Goal: Task Accomplishment & Management: Use online tool/utility

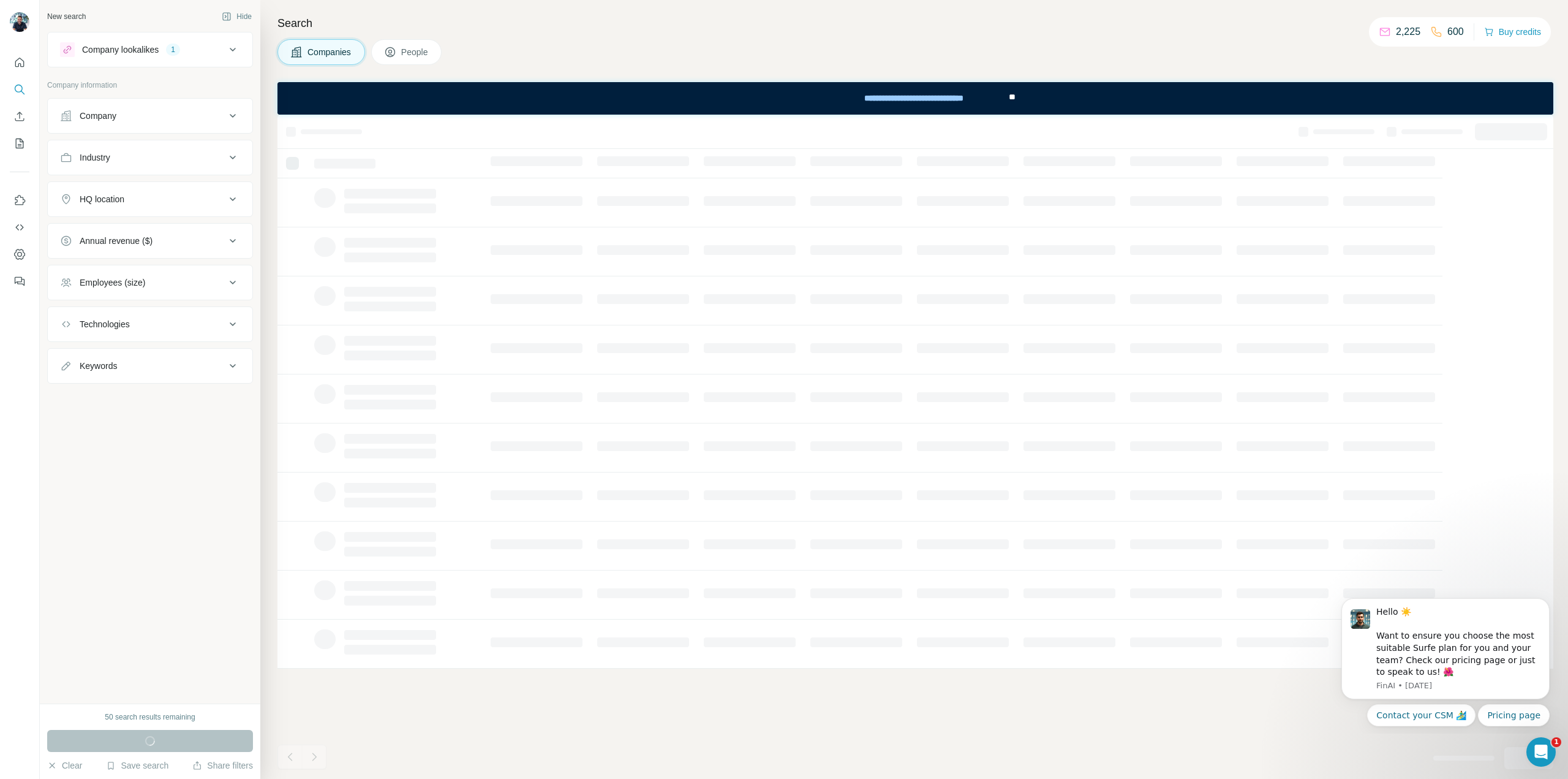
click at [166, 54] on div "Company lookalikes 1" at bounding box center [142, 49] width 165 height 14
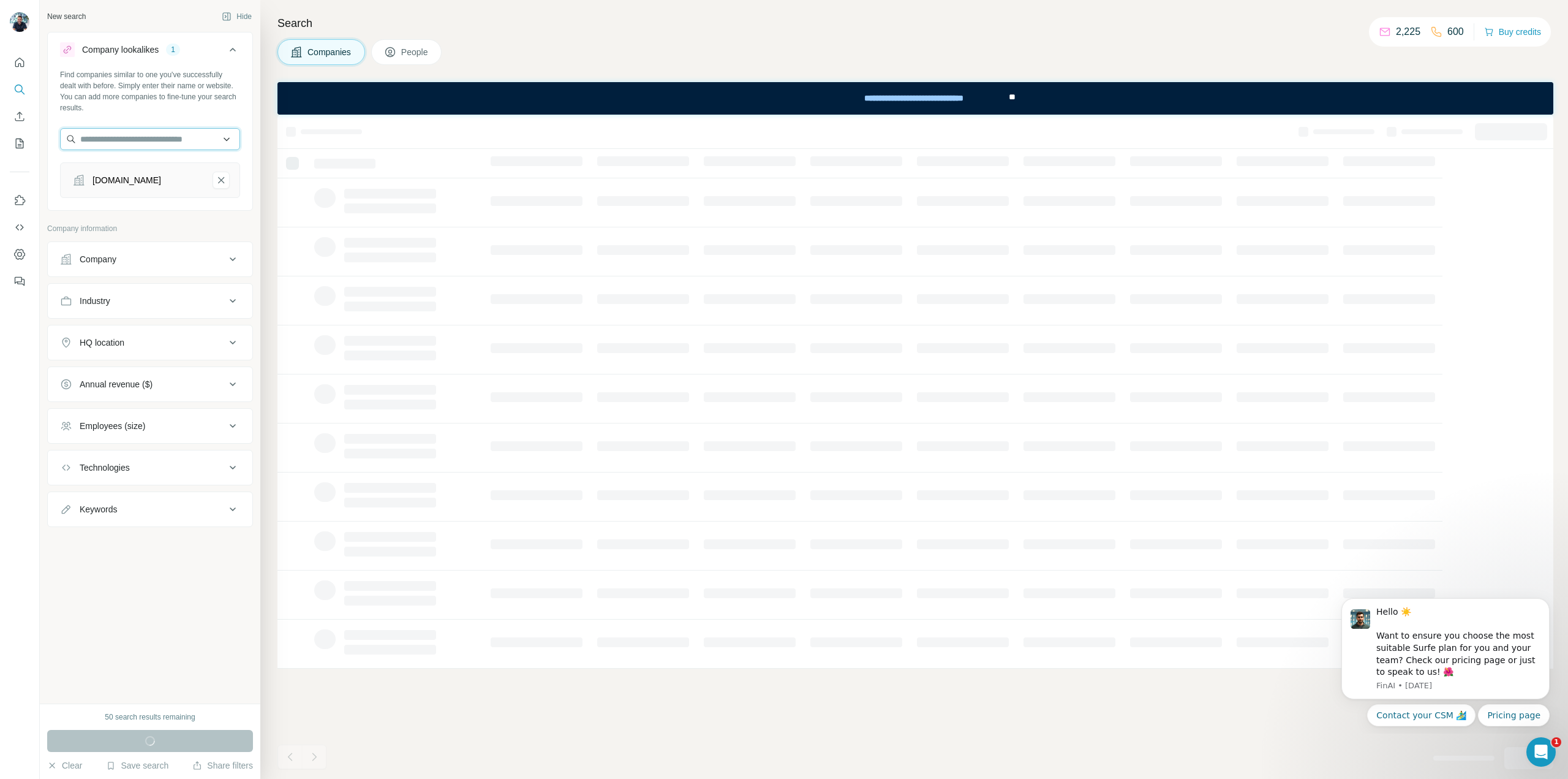
click at [104, 138] on input "text" at bounding box center [150, 138] width 180 height 22
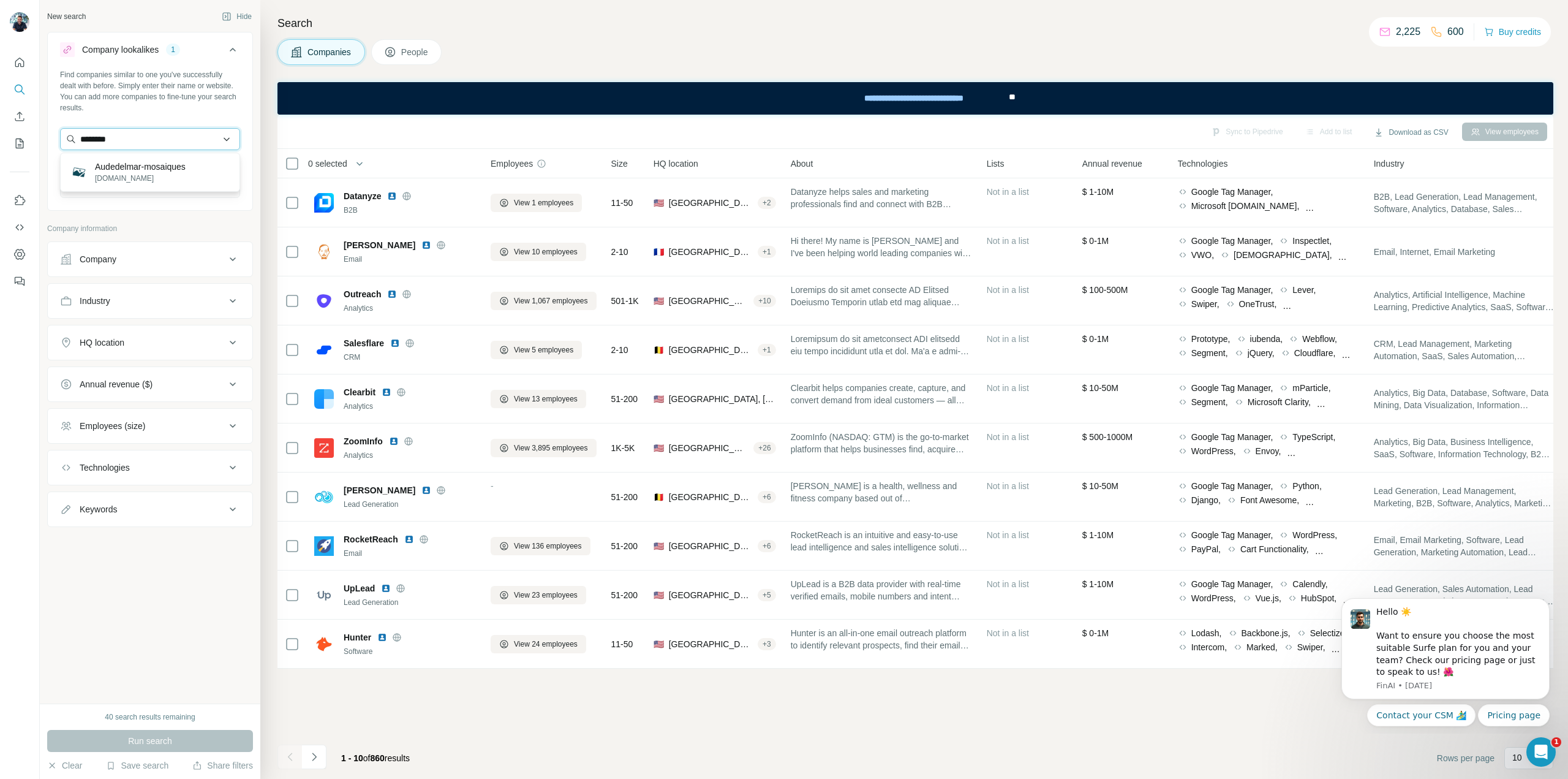
click at [89, 139] on input "********" at bounding box center [150, 138] width 180 height 22
type input "*********"
click at [179, 100] on div "Find companies similar to one you've successfully dealt with before. Simply ent…" at bounding box center [150, 91] width 180 height 44
drag, startPoint x: 220, startPoint y: 180, endPoint x: 193, endPoint y: 177, distance: 27.2
click at [221, 180] on icon "Surfe-remove-button" at bounding box center [221, 180] width 11 height 13
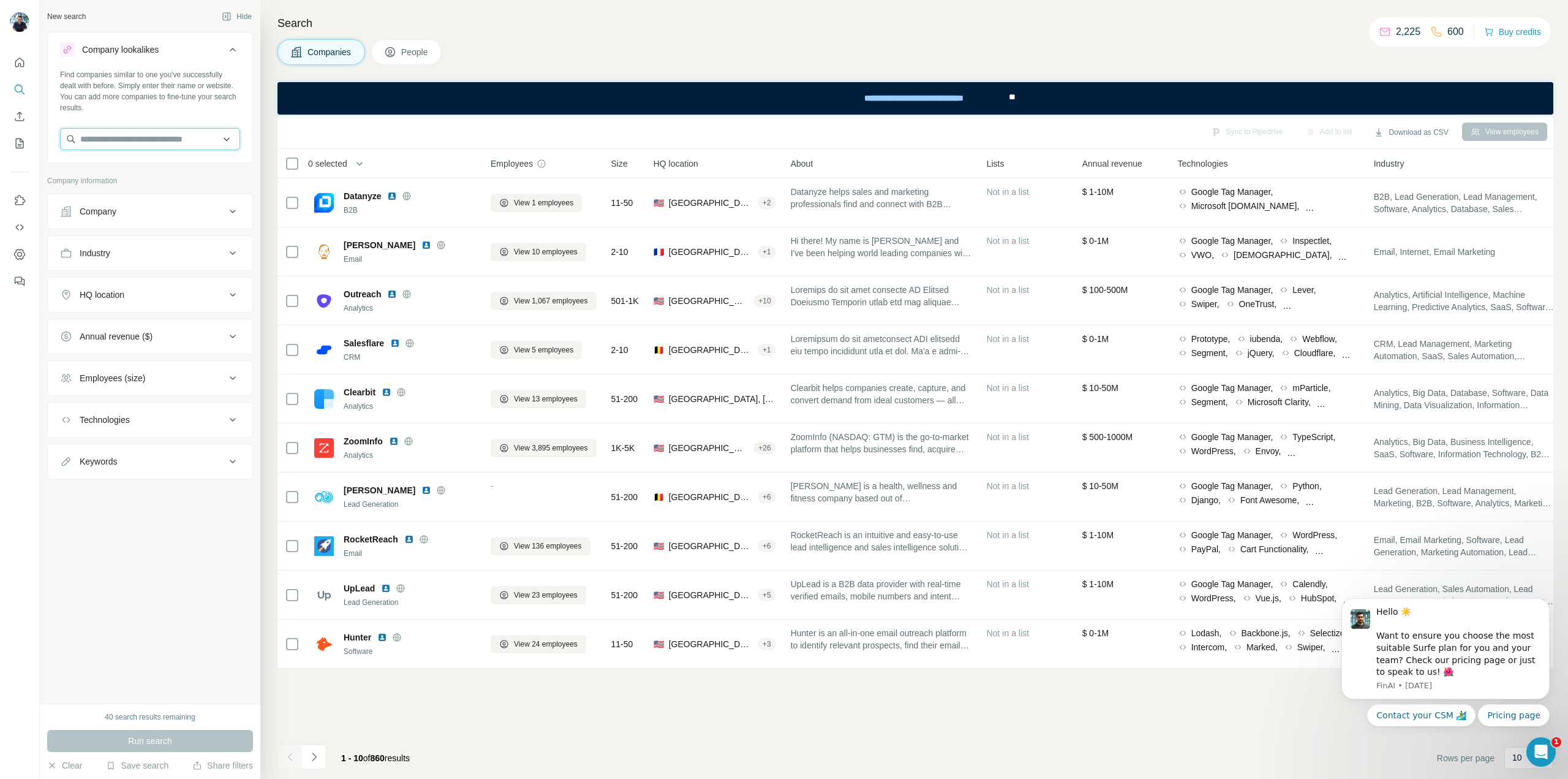
click at [108, 143] on input "text" at bounding box center [150, 138] width 180 height 22
click at [112, 204] on button "Company" at bounding box center [149, 211] width 204 height 29
click at [130, 149] on input "text" at bounding box center [150, 138] width 180 height 22
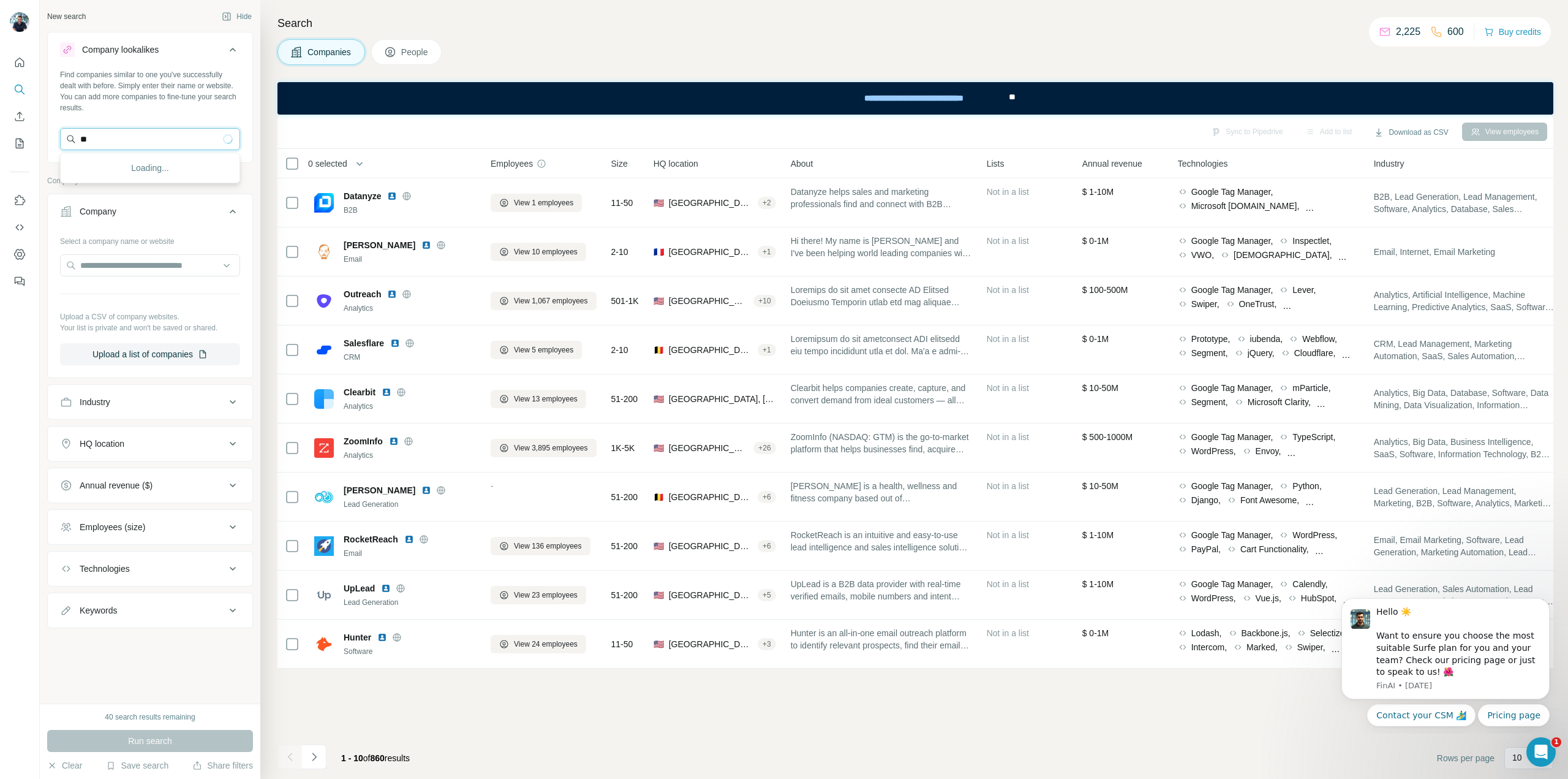
type input "*"
drag, startPoint x: 135, startPoint y: 109, endPoint x: 57, endPoint y: 73, distance: 85.9
click at [57, 73] on div "Find companies similar to one you've successfully dealt with before. Simply ent…" at bounding box center [149, 115] width 204 height 91
click at [152, 122] on div "Find companies similar to one you've successfully dealt with before. Simply ent…" at bounding box center [149, 115] width 204 height 91
click at [126, 657] on div "New search Hide Company lookalikes Find companies similar to one you've success…" at bounding box center [150, 351] width 221 height 703
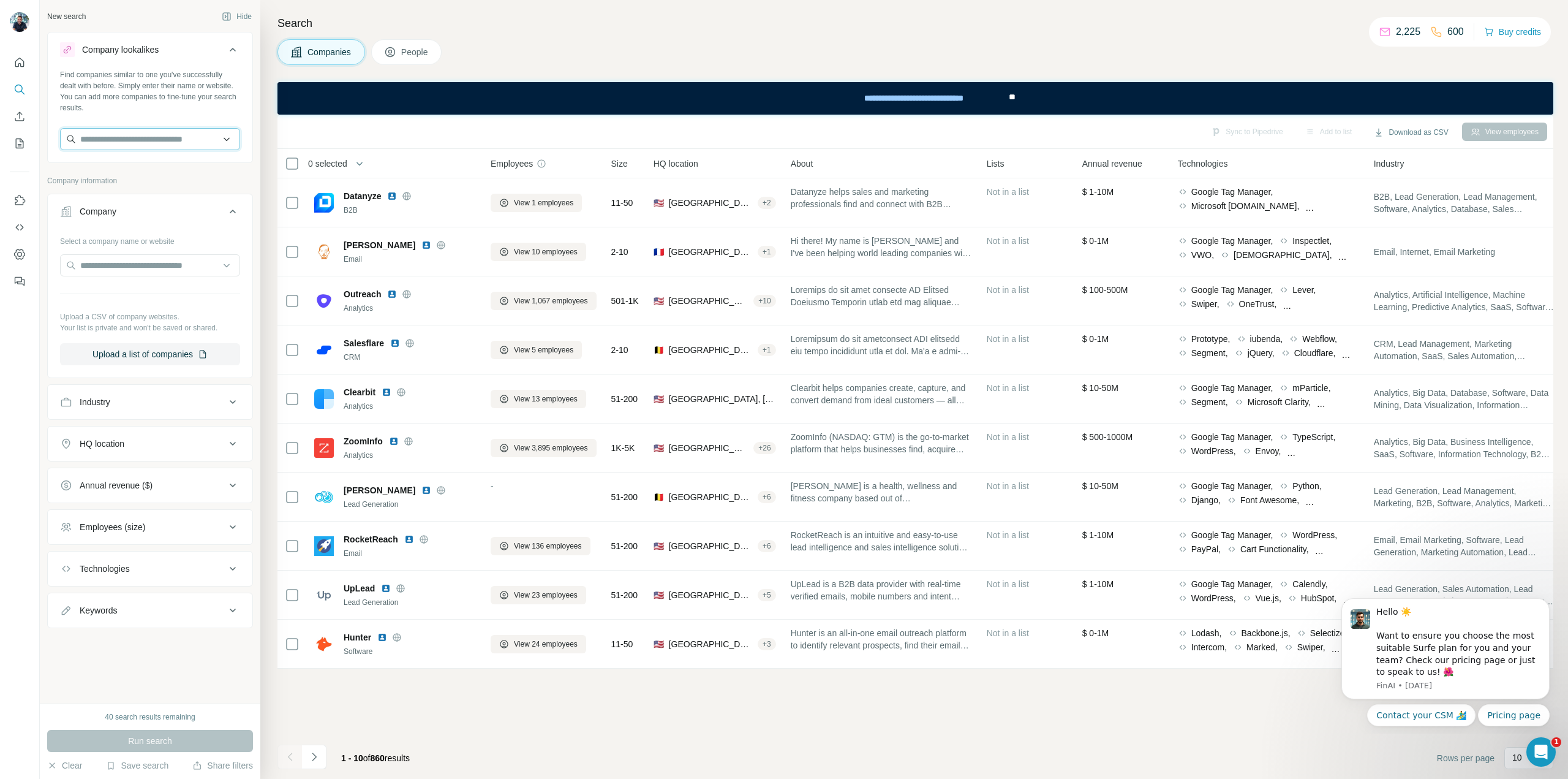
click at [125, 134] on input "text" at bounding box center [150, 138] width 180 height 22
click at [55, 769] on icon "button" at bounding box center [52, 765] width 10 height 10
click at [124, 262] on input "text" at bounding box center [150, 265] width 180 height 22
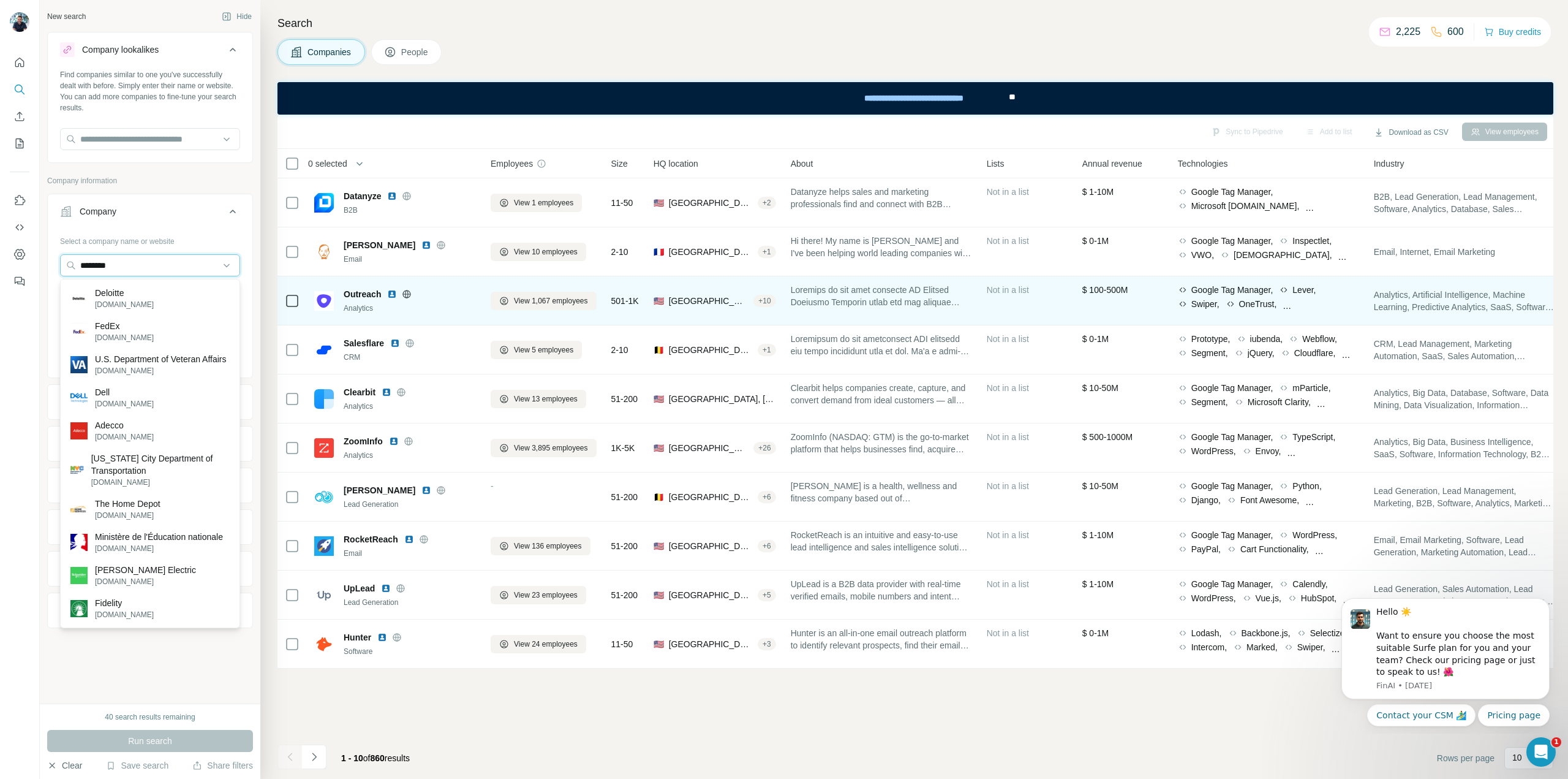
type input "*********"
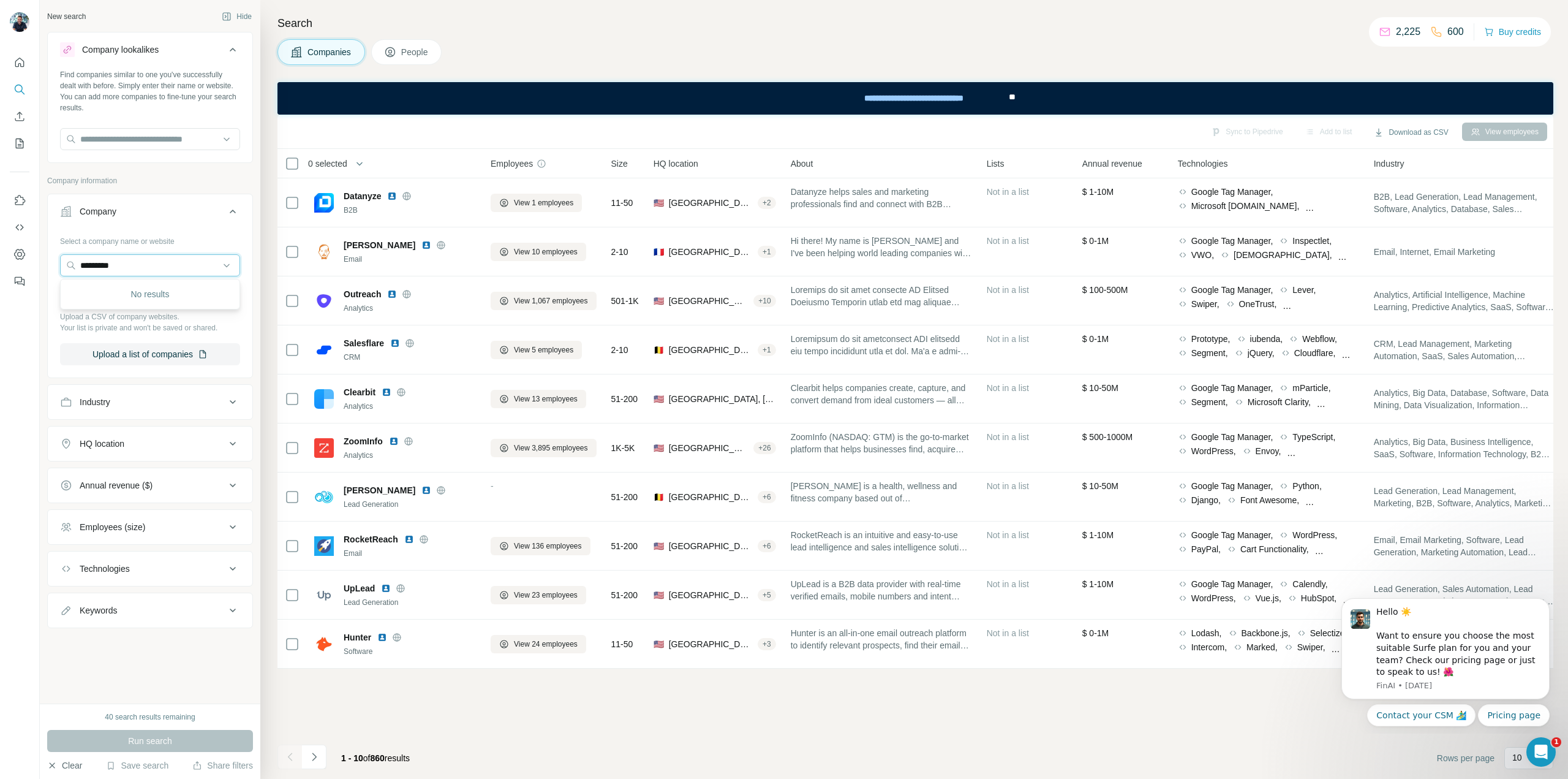
drag, startPoint x: 138, startPoint y: 264, endPoint x: 0, endPoint y: 247, distance: 139.0
click at [0, 247] on div "New search Hide Company lookalikes Find companies similar to one you've success…" at bounding box center [784, 390] width 1568 height 779
click at [91, 403] on div "Industry" at bounding box center [95, 402] width 30 height 13
drag, startPoint x: 66, startPoint y: 421, endPoint x: 77, endPoint y: 424, distance: 11.4
click at [70, 421] on button "Industry" at bounding box center [149, 404] width 204 height 34
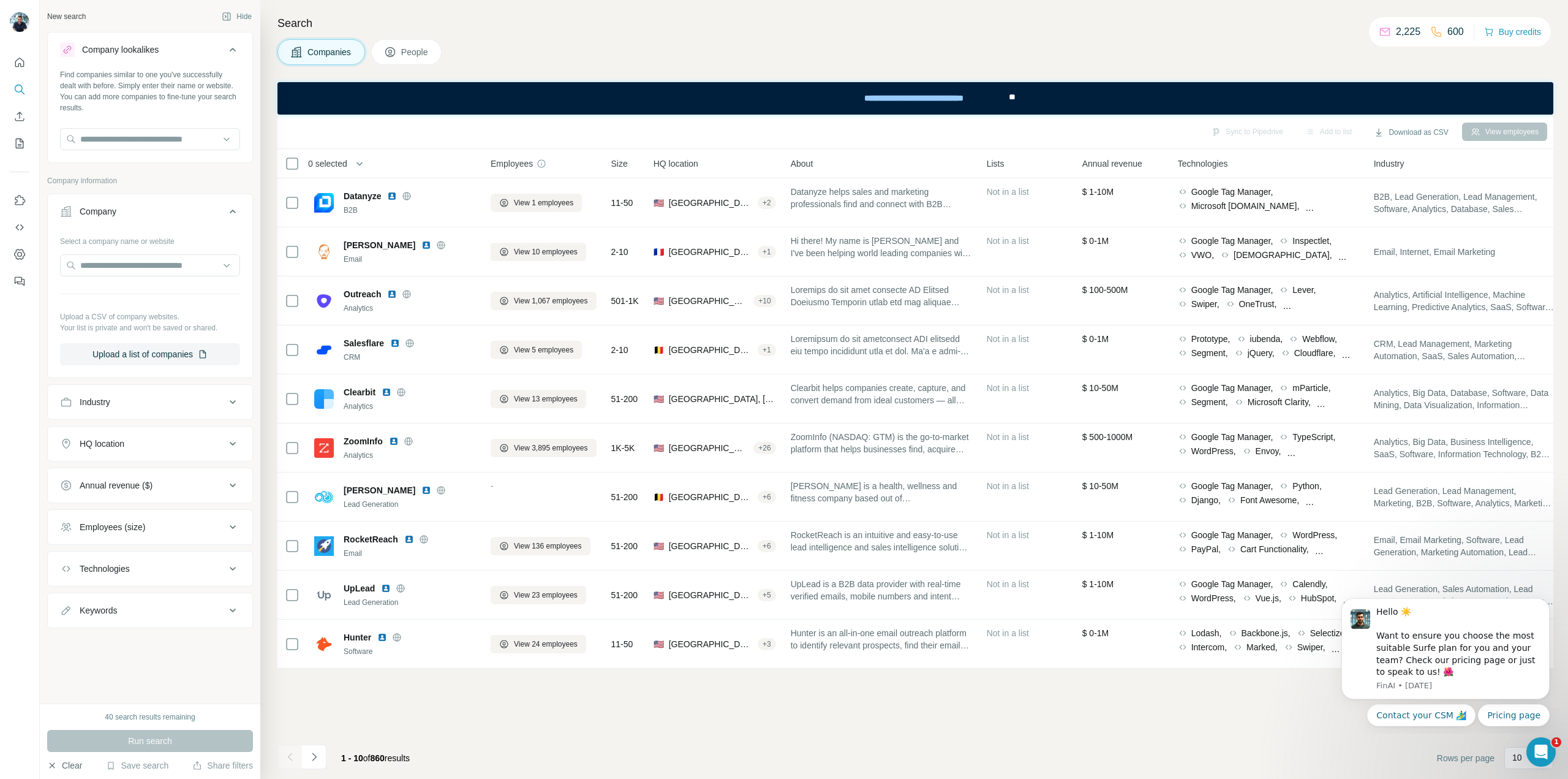
click at [77, 424] on ul "Company Select a company name or website Upload a CSV of company websites. Your…" at bounding box center [150, 411] width 205 height 434
drag, startPoint x: 119, startPoint y: 406, endPoint x: 153, endPoint y: 406, distance: 34.0
click at [118, 404] on button "Industry" at bounding box center [149, 401] width 204 height 29
click at [152, 437] on input at bounding box center [143, 432] width 151 height 13
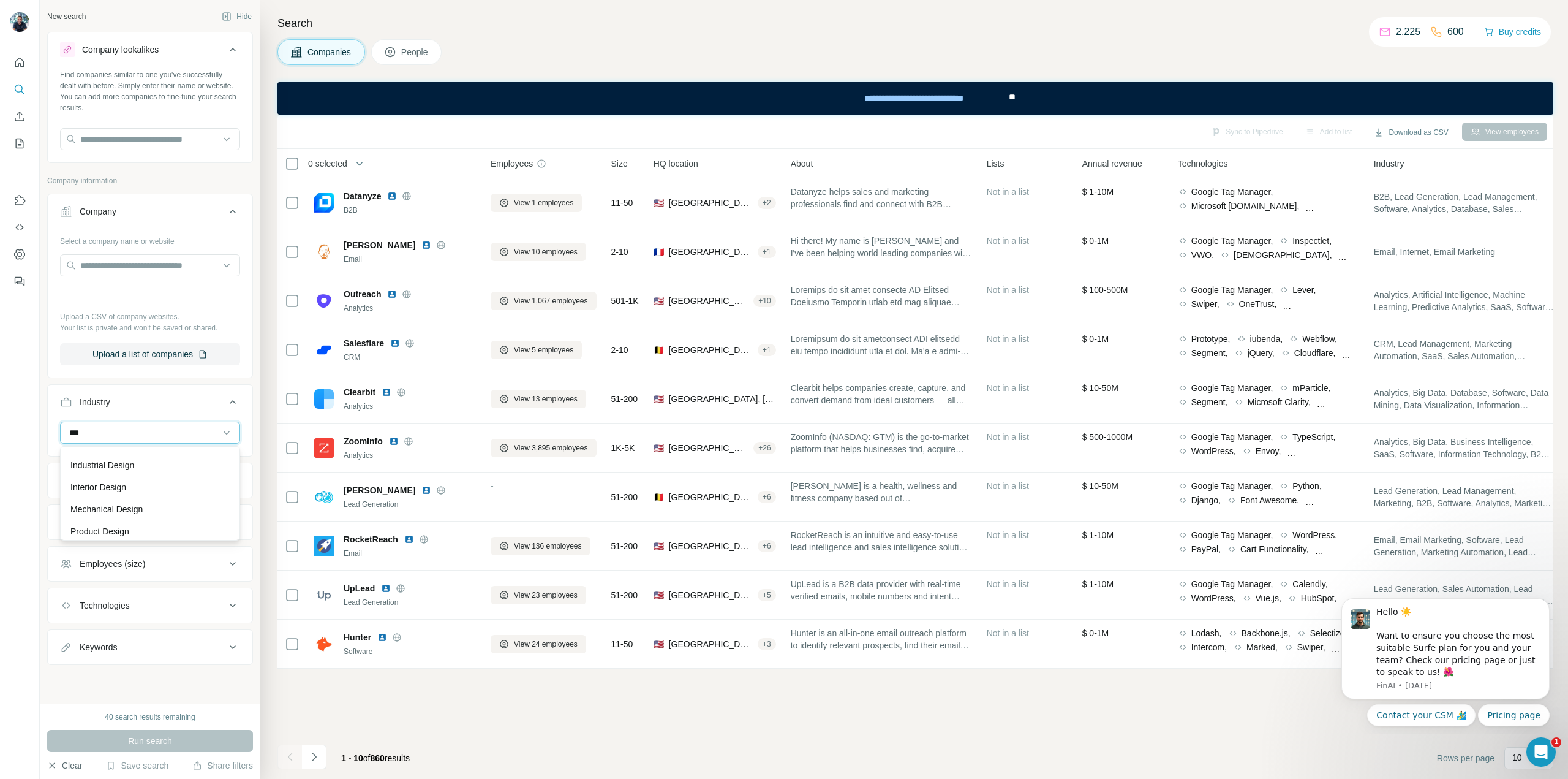
type input "***"
click at [131, 485] on div "Interior Design" at bounding box center [150, 487] width 159 height 13
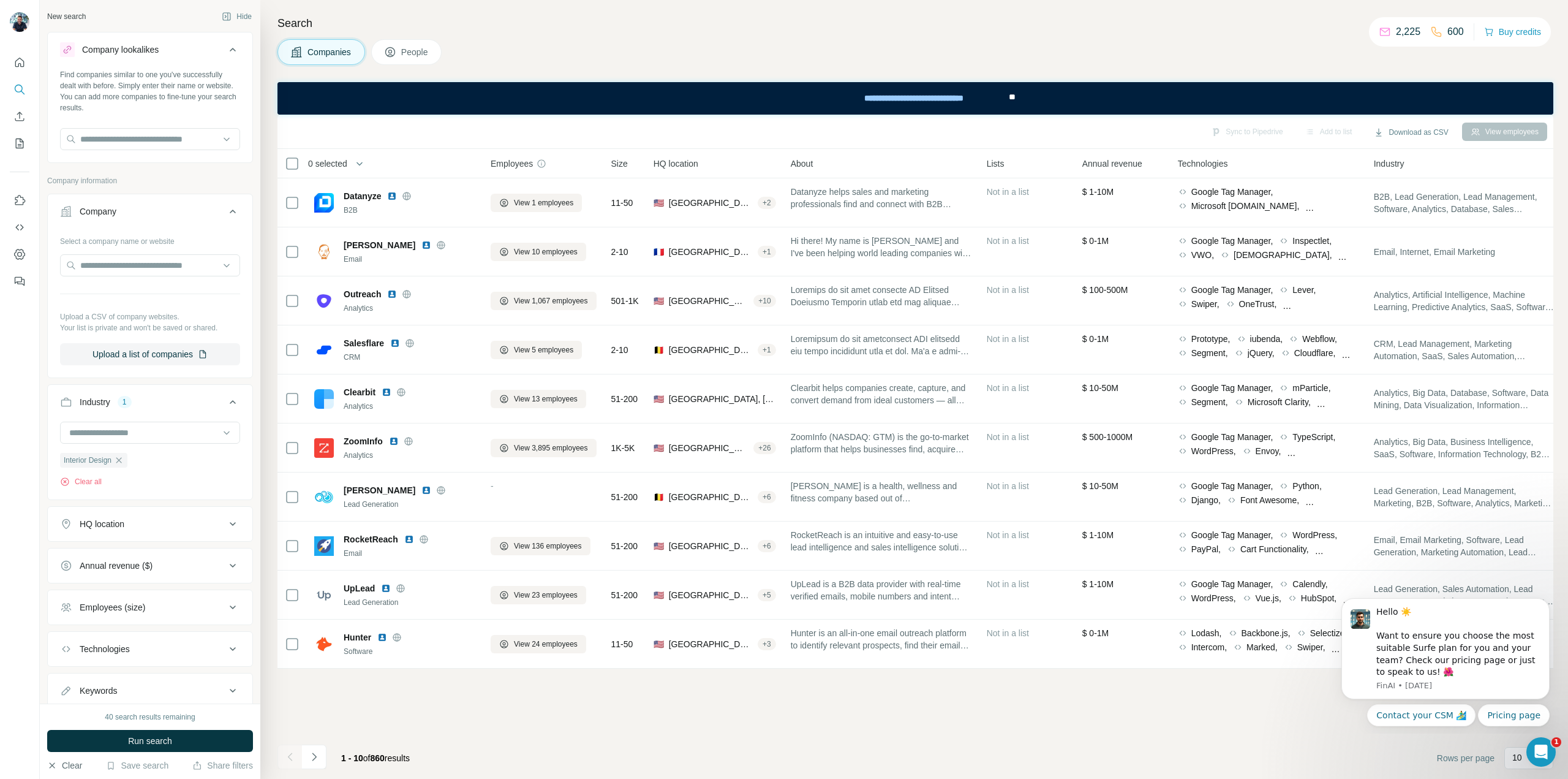
click at [106, 525] on div "HQ location" at bounding box center [102, 524] width 45 height 13
click at [111, 557] on input "text" at bounding box center [150, 554] width 180 height 22
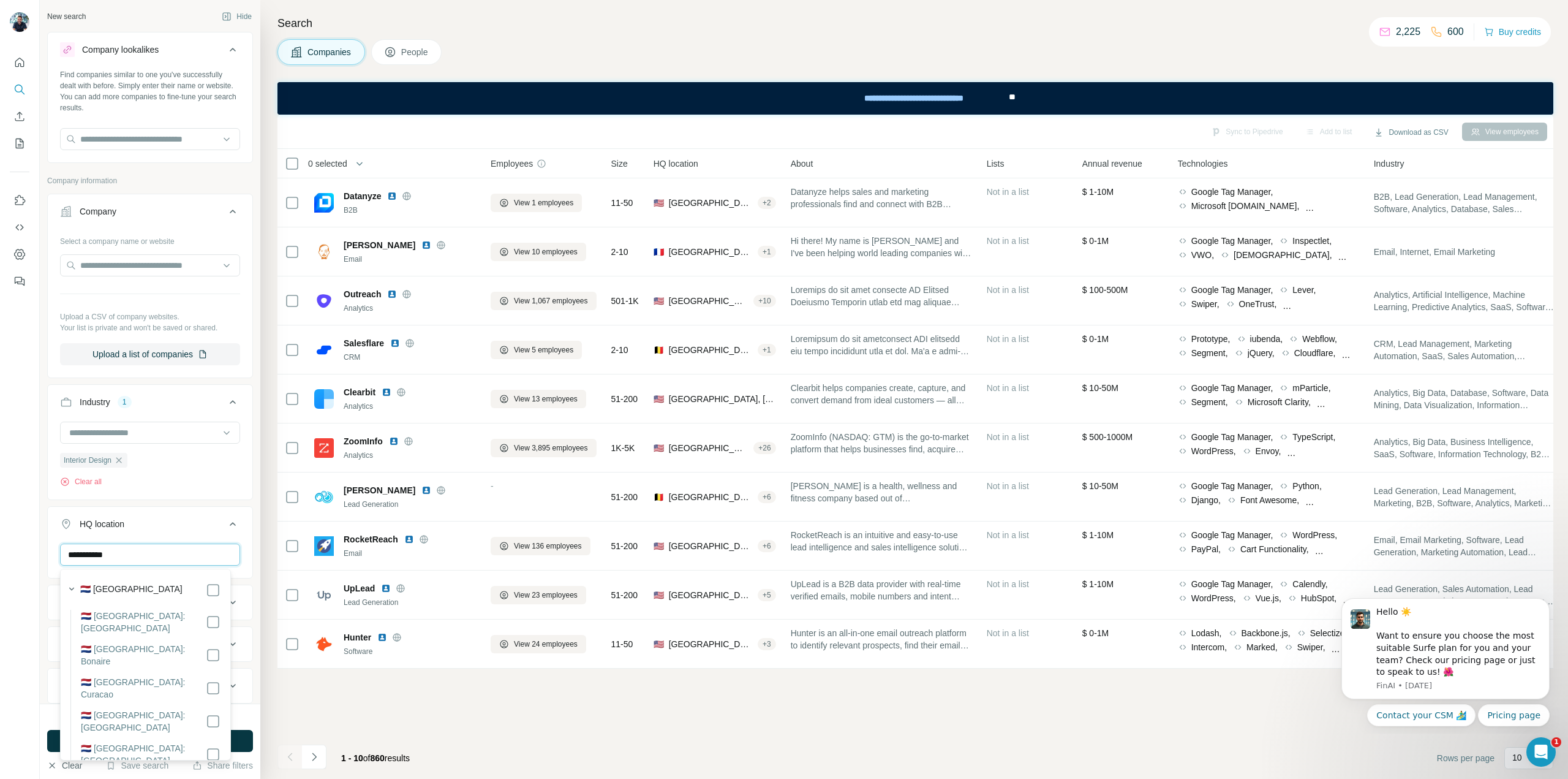
type input "**********"
click at [237, 542] on button "HQ location 1" at bounding box center [149, 526] width 204 height 34
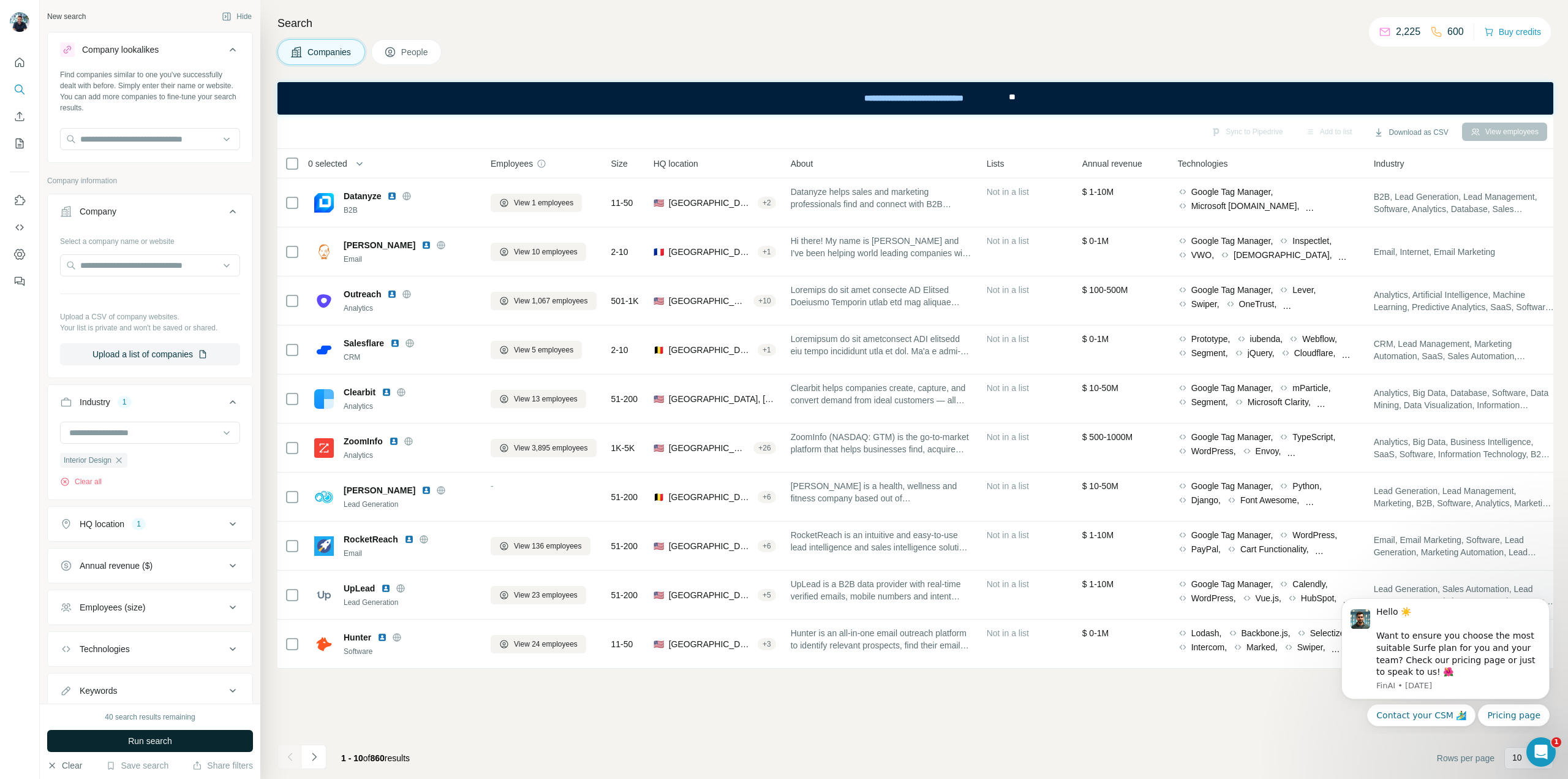
click at [146, 736] on span "Run search" at bounding box center [149, 741] width 44 height 13
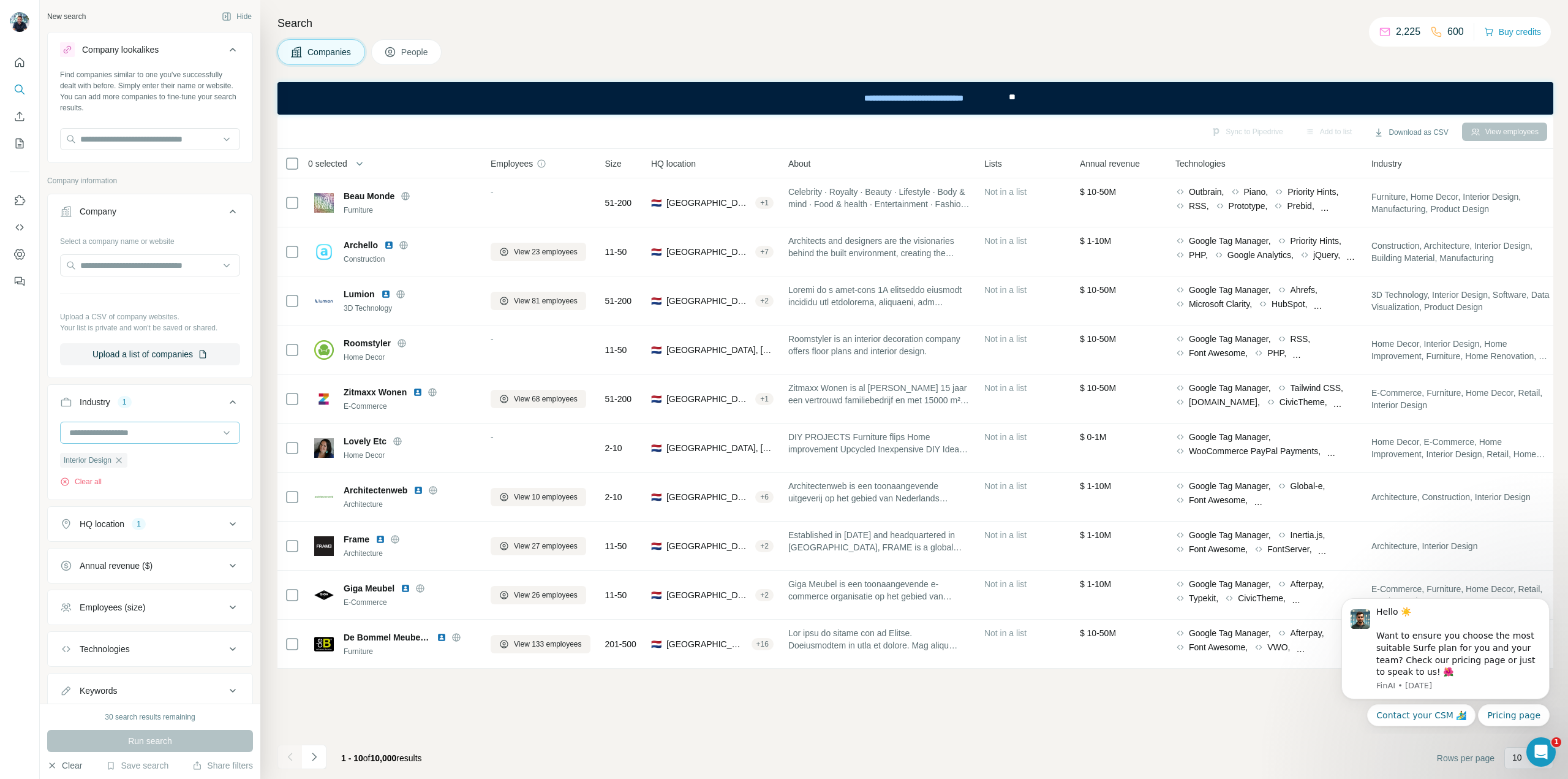
click at [162, 430] on input at bounding box center [143, 432] width 151 height 13
type input "*"
click at [221, 431] on icon at bounding box center [227, 432] width 13 height 13
click at [221, 435] on icon at bounding box center [227, 432] width 13 height 13
type input "*"
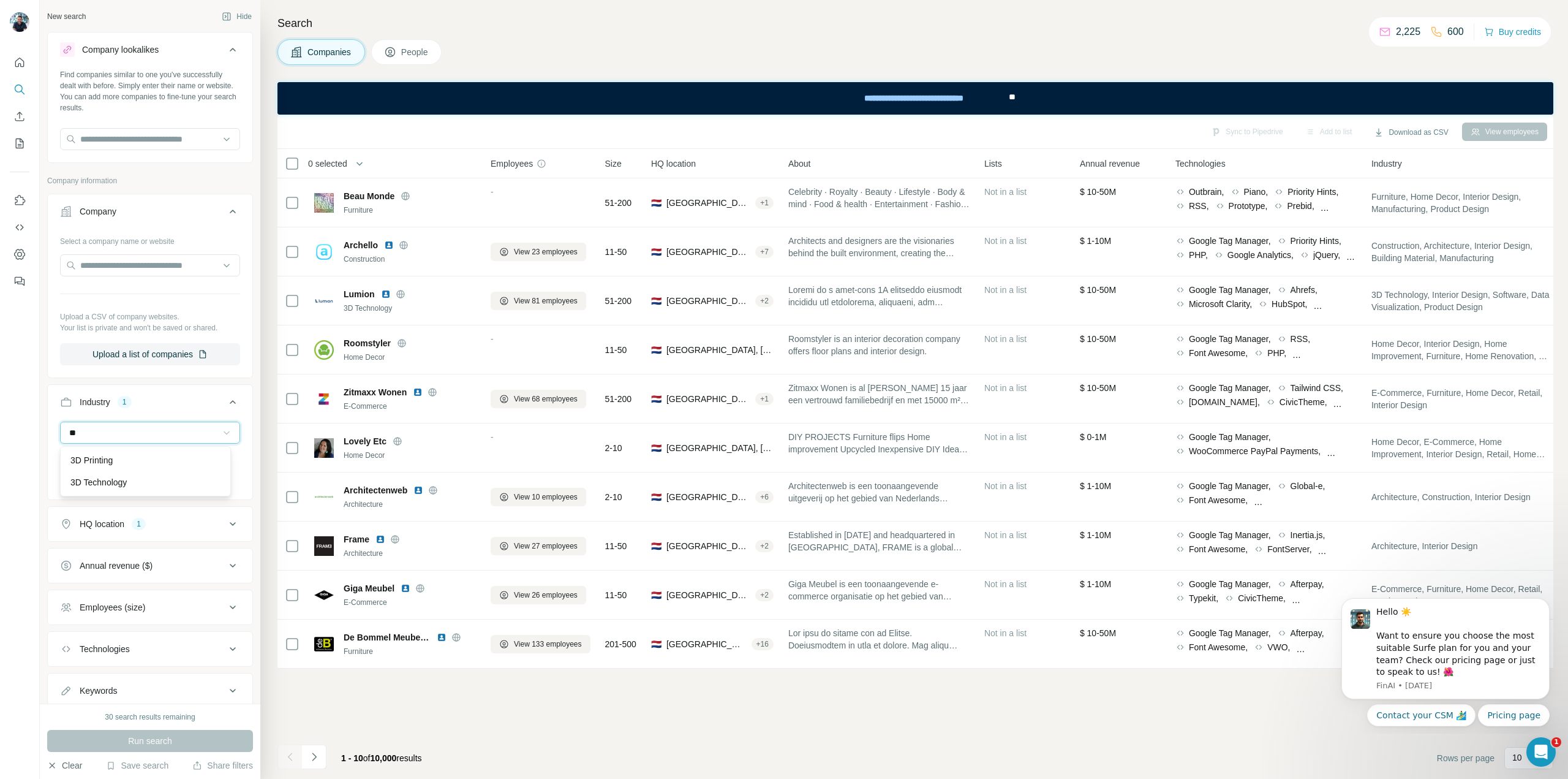
type input "*"
type input "******"
drag, startPoint x: 124, startPoint y: 421, endPoint x: 0, endPoint y: 414, distance: 124.2
click at [0, 415] on div "New search Hide Company lookalikes Find companies similar to one you've success…" at bounding box center [784, 390] width 1568 height 779
drag, startPoint x: 96, startPoint y: 439, endPoint x: 89, endPoint y: 431, distance: 10.6
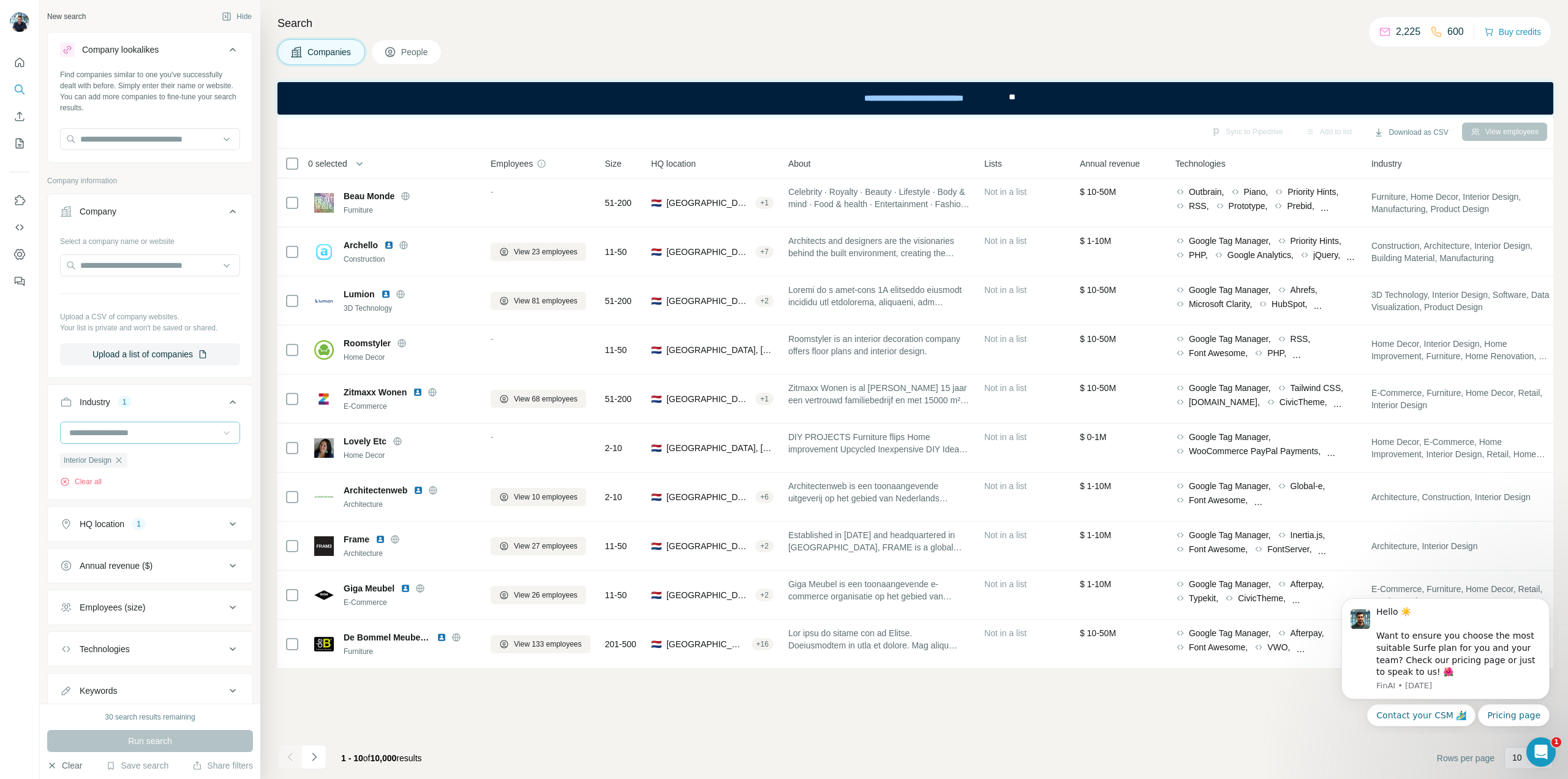
click at [92, 436] on div at bounding box center [143, 432] width 151 height 21
type input "*"
drag, startPoint x: 154, startPoint y: 465, endPoint x: 96, endPoint y: 457, distance: 58.5
click at [74, 447] on p "Cloud Computing" at bounding box center [104, 440] width 66 height 13
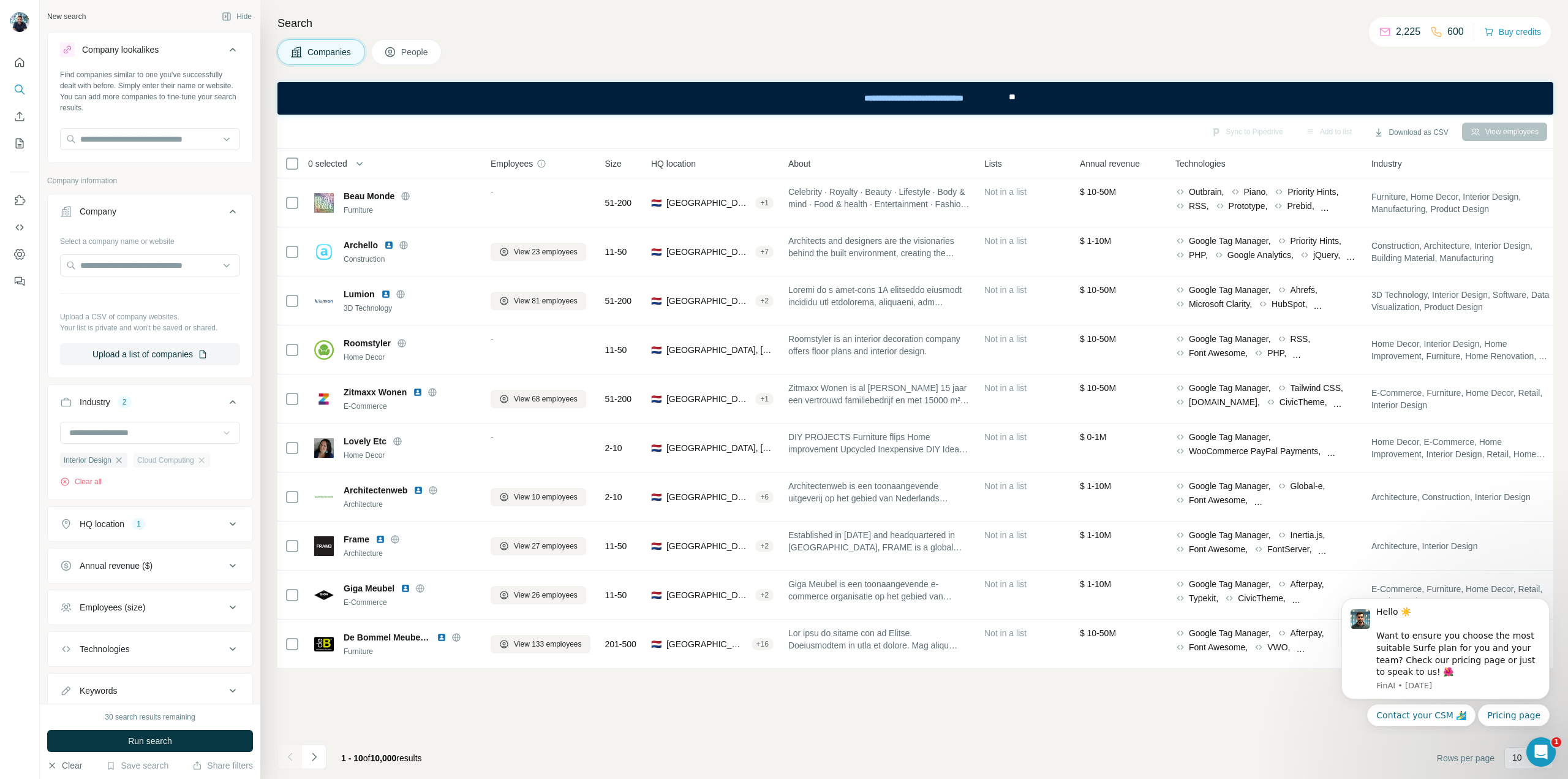
scroll to position [40, 0]
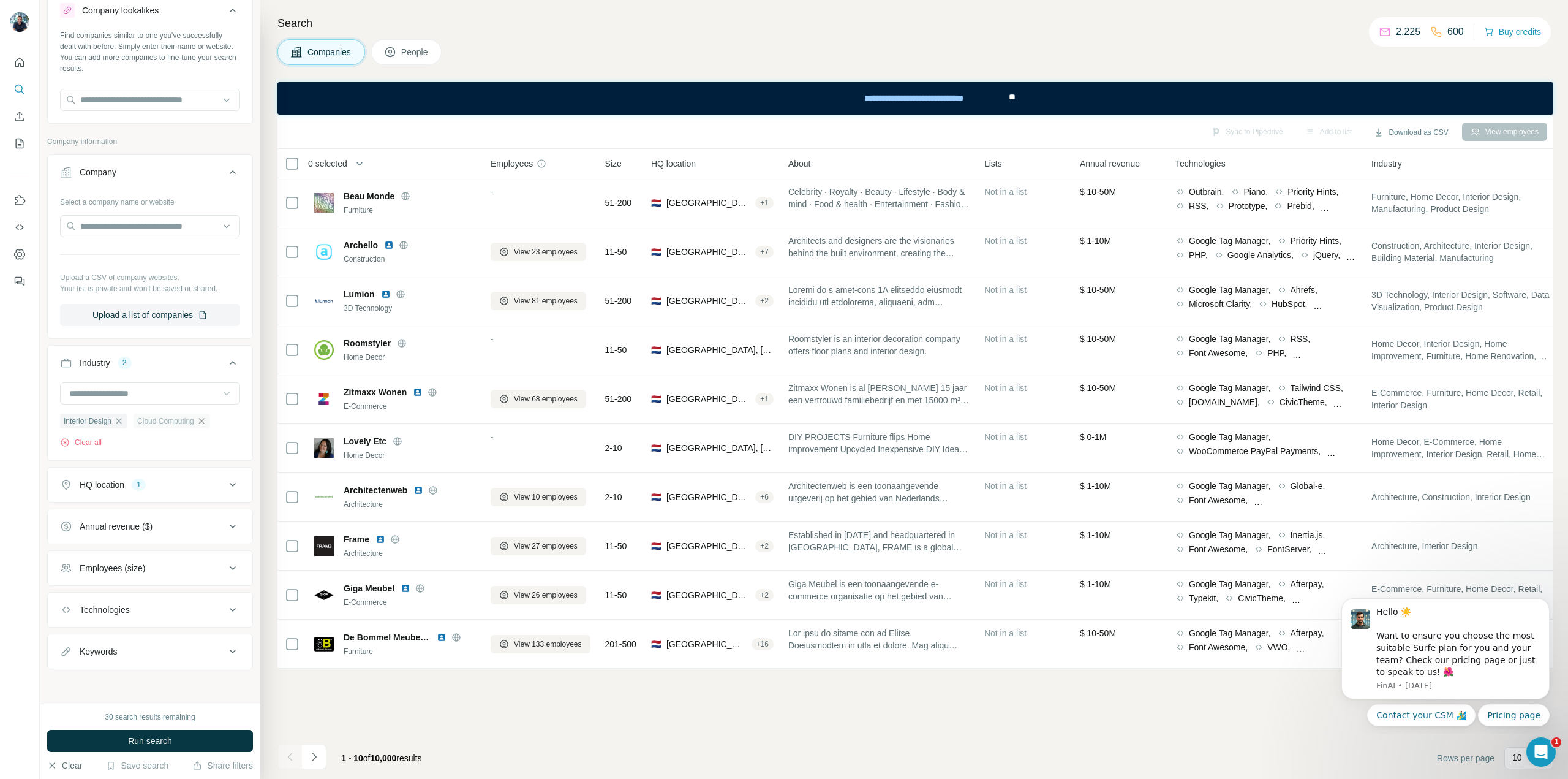
click at [204, 422] on icon "button" at bounding box center [201, 421] width 5 height 5
click at [149, 412] on div "Consulting" at bounding box center [146, 400] width 165 height 22
click at [174, 738] on button "Run search" at bounding box center [150, 741] width 205 height 22
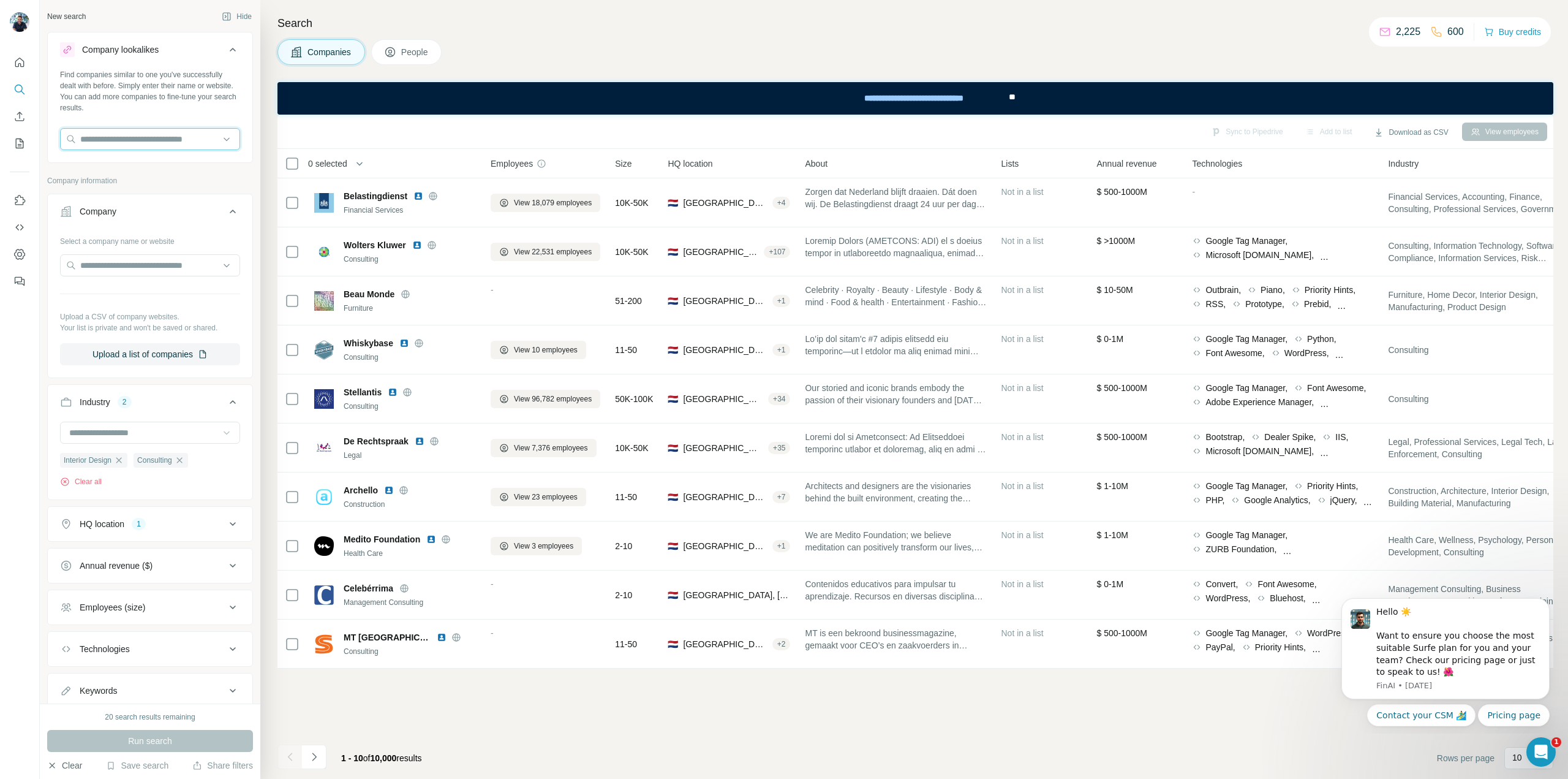
drag, startPoint x: 116, startPoint y: 146, endPoint x: 174, endPoint y: 173, distance: 64.0
click at [114, 140] on input "text" at bounding box center [150, 138] width 180 height 22
paste input "**********"
type input "**********"
click at [110, 165] on p "[PERSON_NAME] Projectinrichters" at bounding box center [157, 172] width 127 height 24
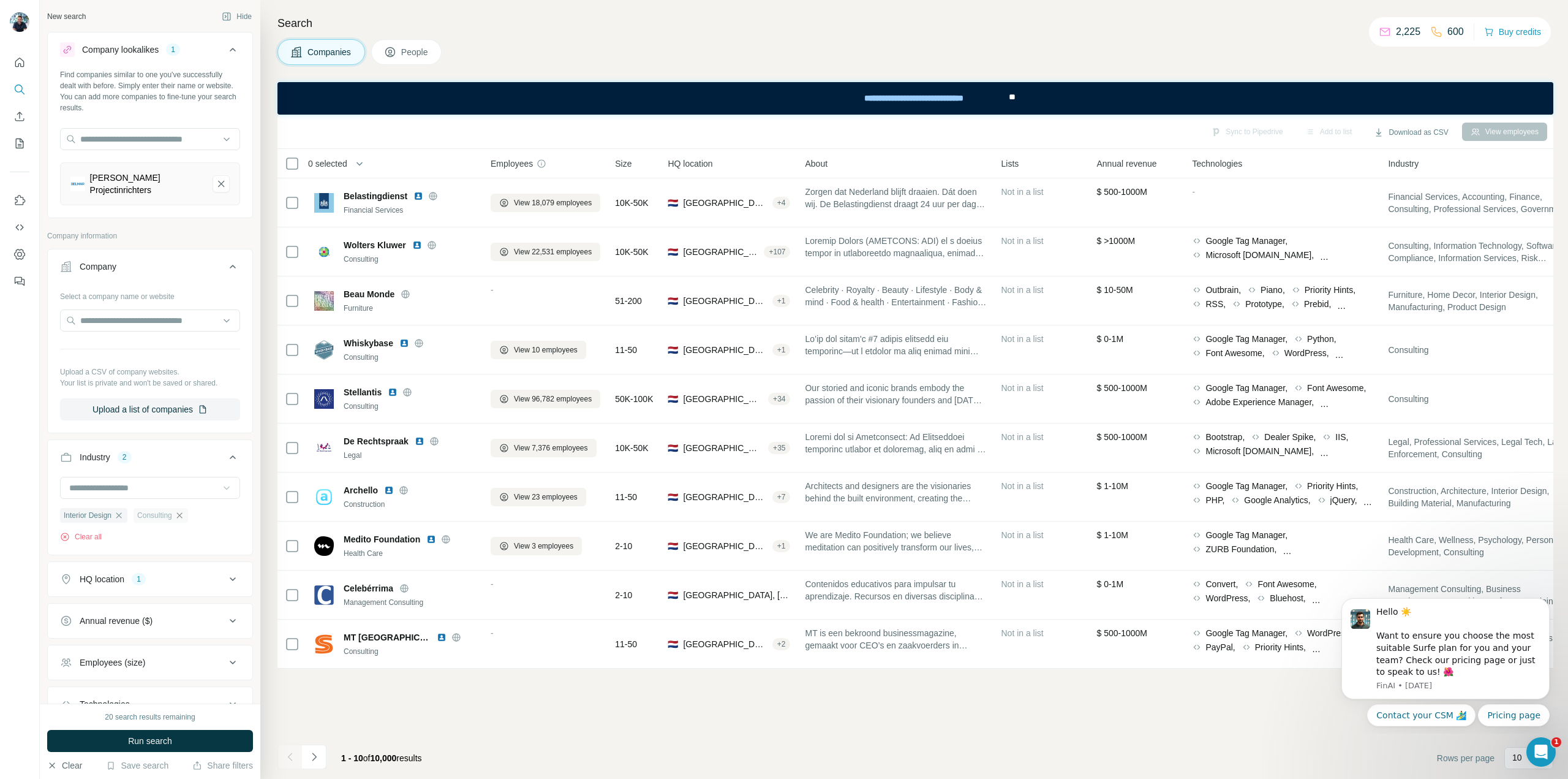
click at [184, 516] on icon "button" at bounding box center [179, 515] width 10 height 10
click at [142, 740] on span "Run search" at bounding box center [149, 741] width 44 height 13
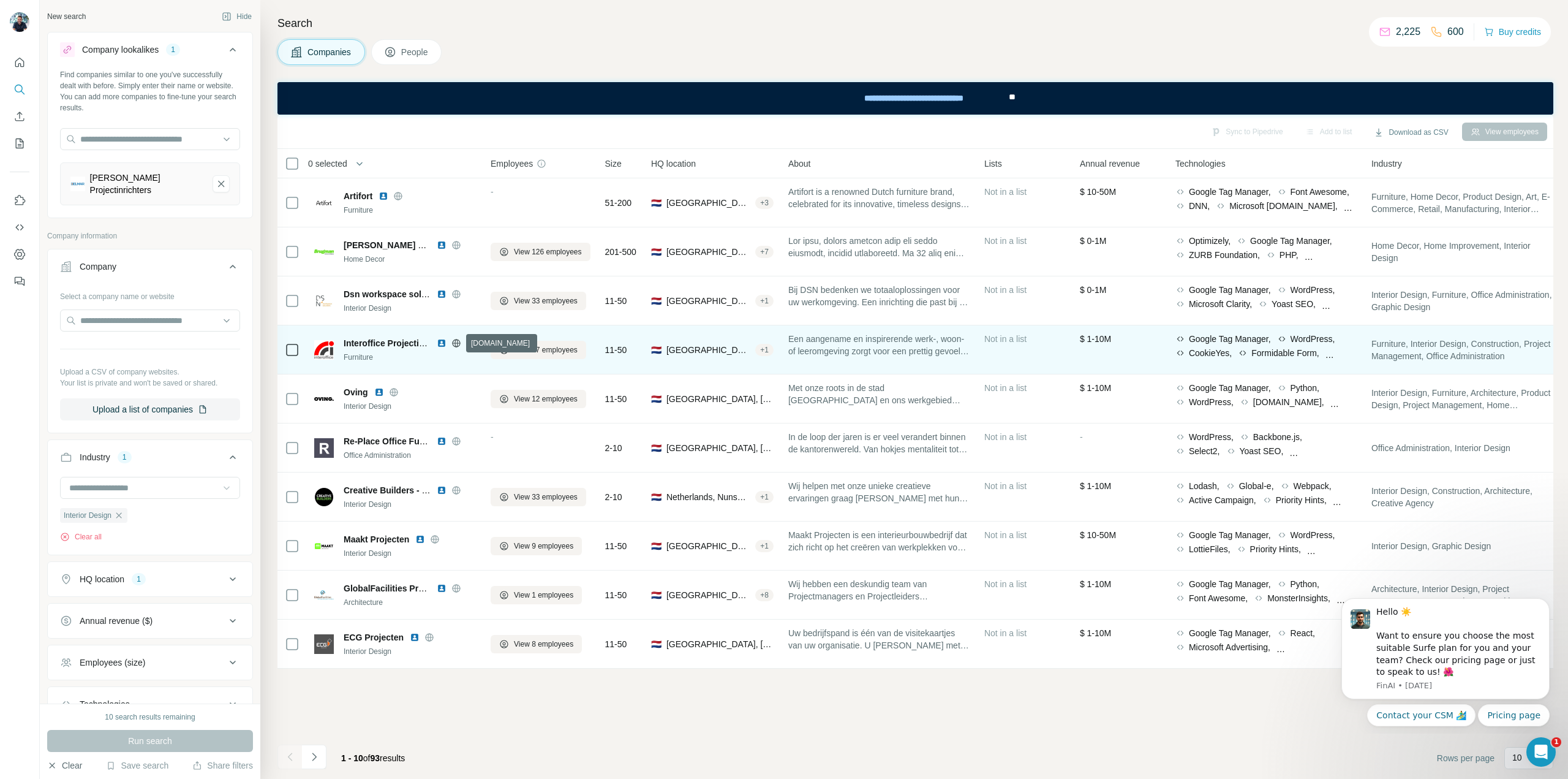
click at [455, 343] on icon at bounding box center [455, 342] width 8 height 1
